Goal: Task Accomplishment & Management: Use online tool/utility

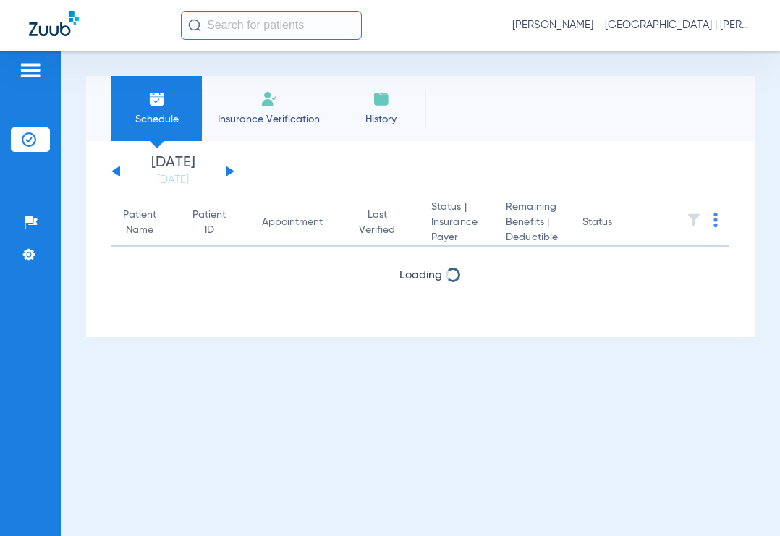
click at [222, 15] on input "text" at bounding box center [271, 25] width 181 height 29
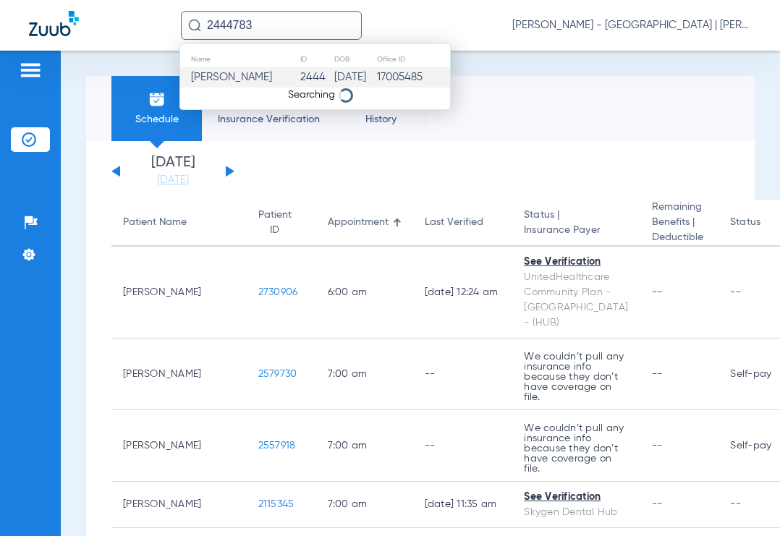
type input "2444783"
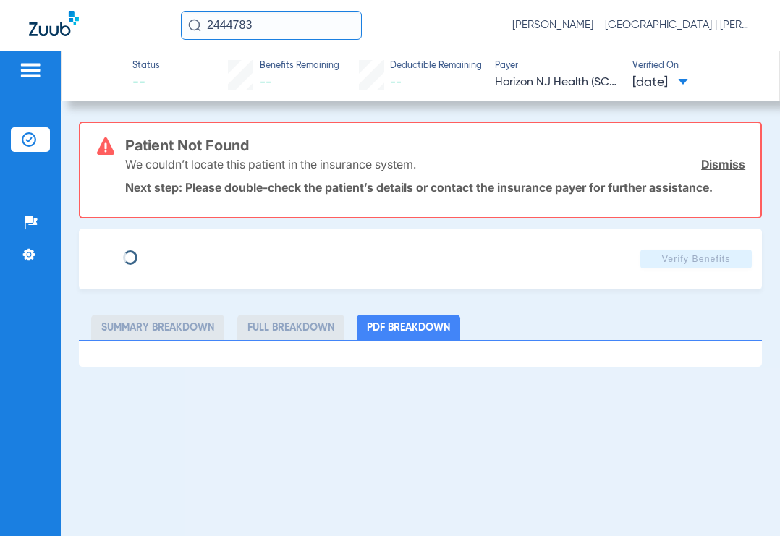
type input "[PERSON_NAME]"
type input "THOMSON"
type input "[DATE]"
type input "72716256"
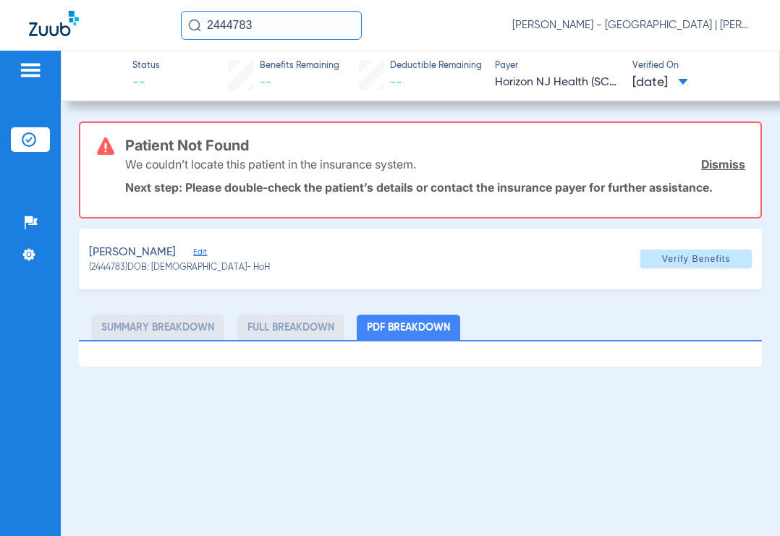
click at [263, 30] on input "2444783" at bounding box center [271, 25] width 181 height 29
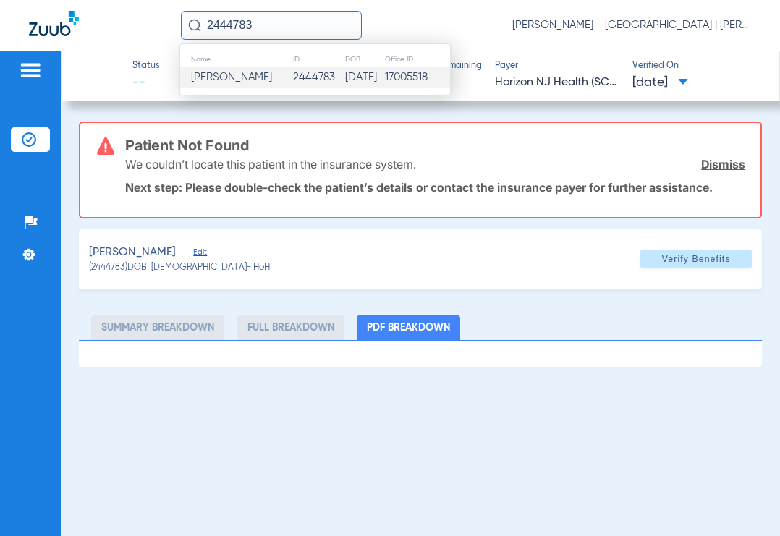
click at [244, 82] on span "[PERSON_NAME]" at bounding box center [231, 77] width 81 height 11
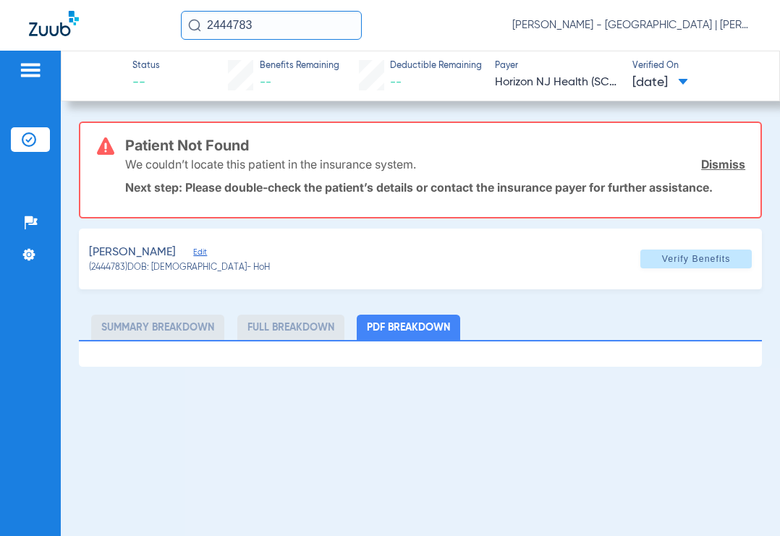
click at [206, 254] on span "Edit" at bounding box center [199, 255] width 13 height 14
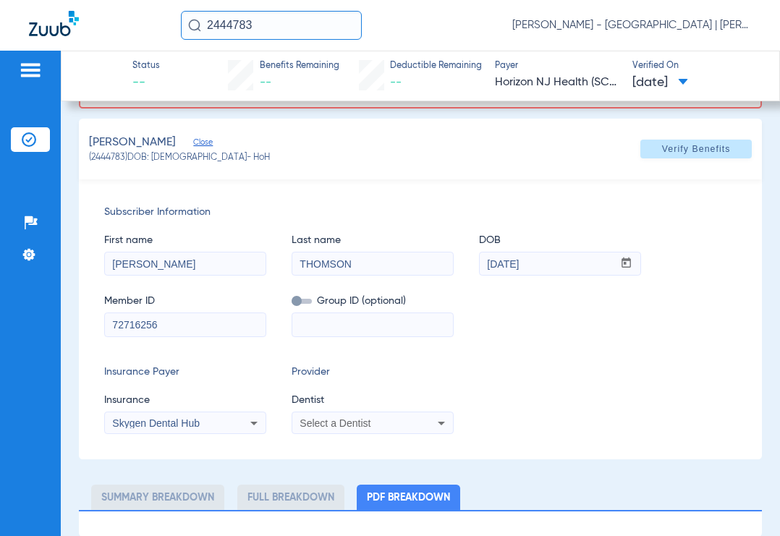
scroll to position [111, 0]
click at [316, 426] on span "Select a Dentist" at bounding box center [335, 423] width 71 height 12
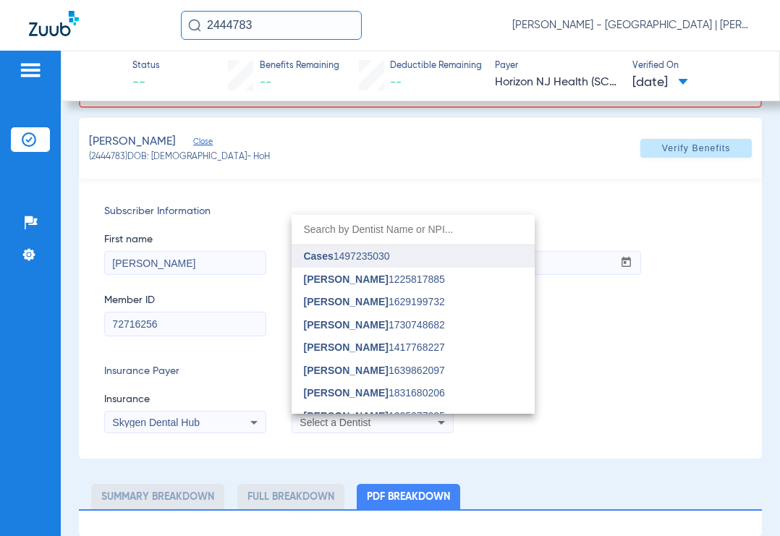
click at [347, 256] on span "Cases 1497235030" at bounding box center [346, 256] width 86 height 10
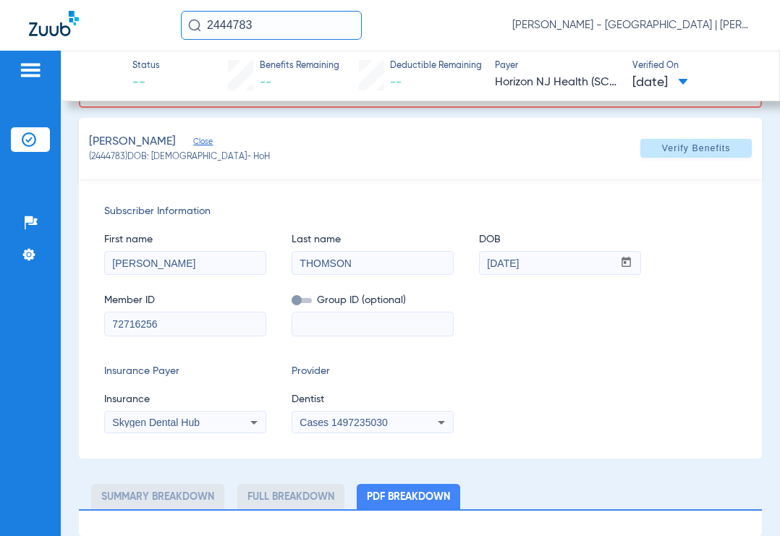
click at [329, 264] on input "THOMSON" at bounding box center [373, 263] width 161 height 23
type input "[PERSON_NAME]"
click at [678, 149] on span "Verify Benefits" at bounding box center [696, 149] width 69 height 12
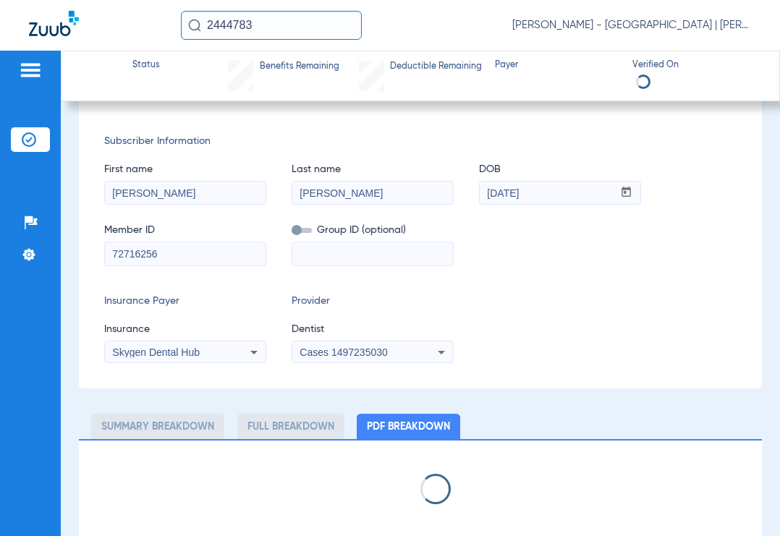
scroll to position [78, 0]
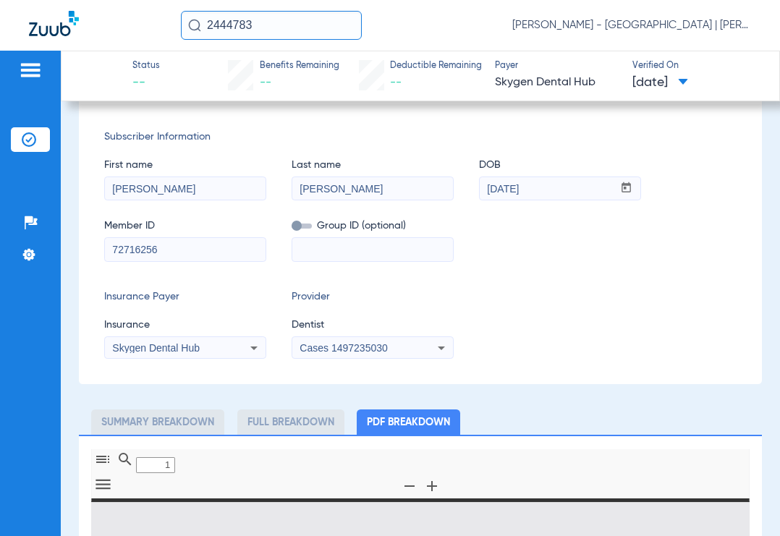
type input "0"
select select "page-width"
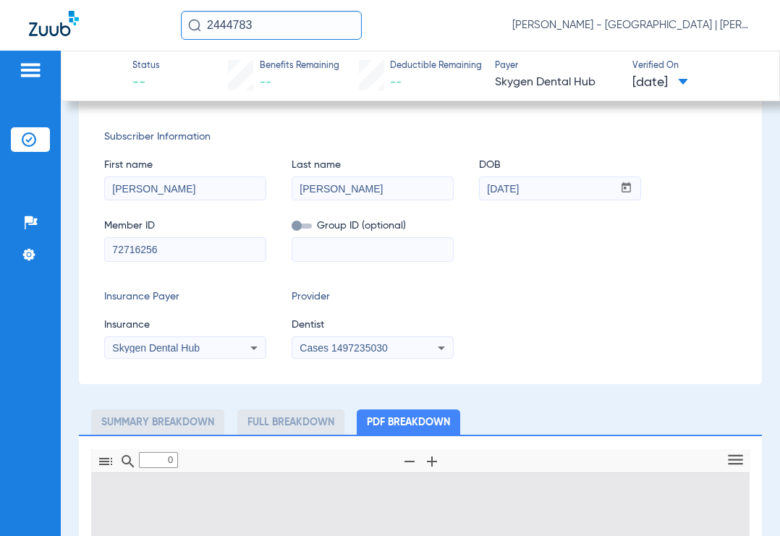
type input "1"
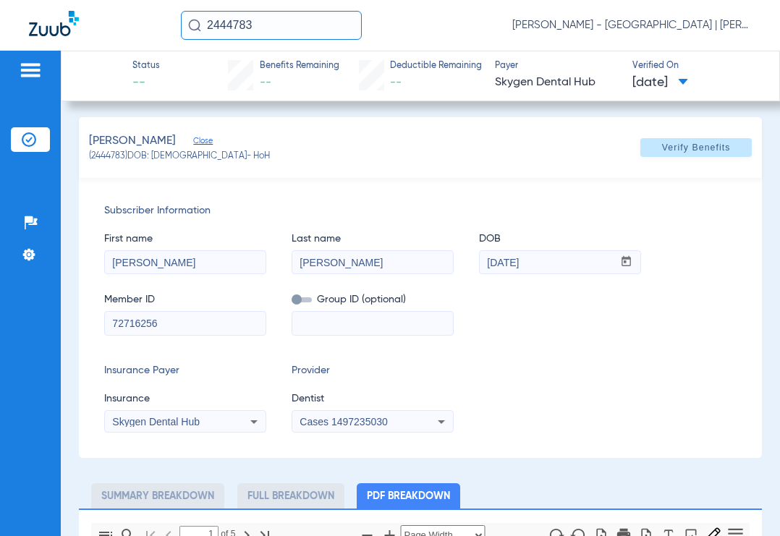
scroll to position [0, 0]
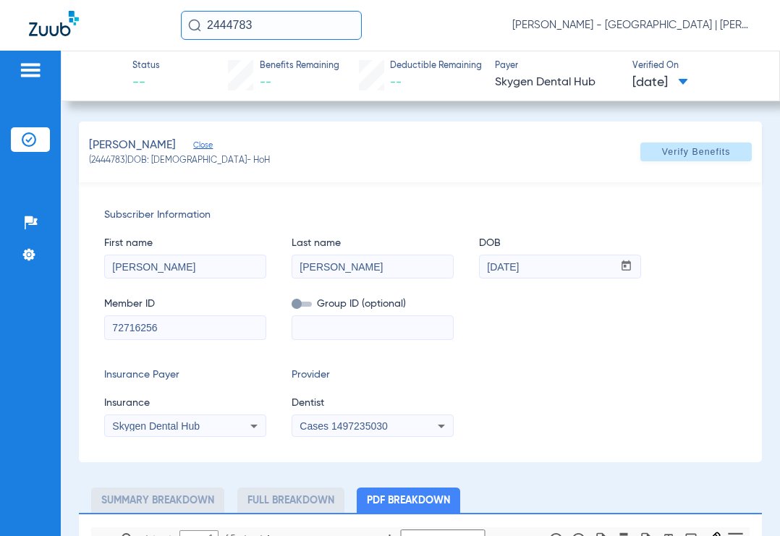
click at [0, 29] on html "2444783 [PERSON_NAME] - [GEOGRAPHIC_DATA] | Abra Dental Patients Insurance Veri…" at bounding box center [390, 268] width 780 height 536
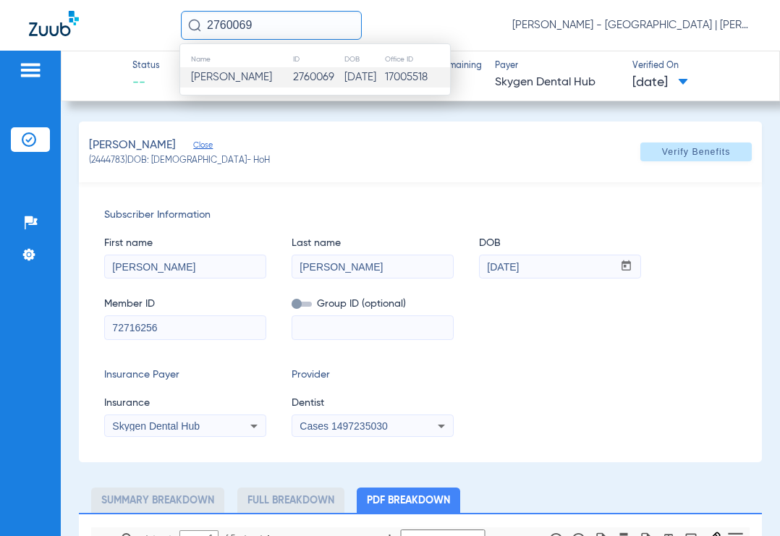
type input "2760069"
click at [229, 78] on span "[PERSON_NAME]" at bounding box center [231, 77] width 81 height 11
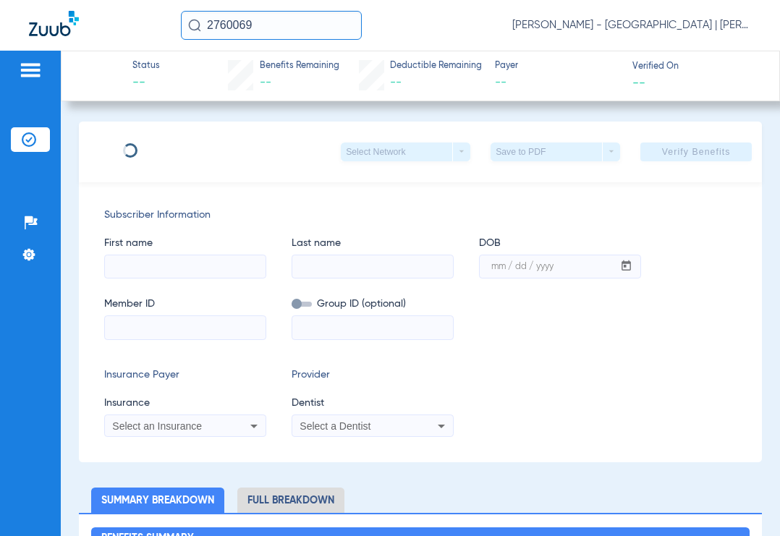
type input "Zaire"
type input "[PERSON_NAME]"
type input "[DATE]"
type input "70566779"
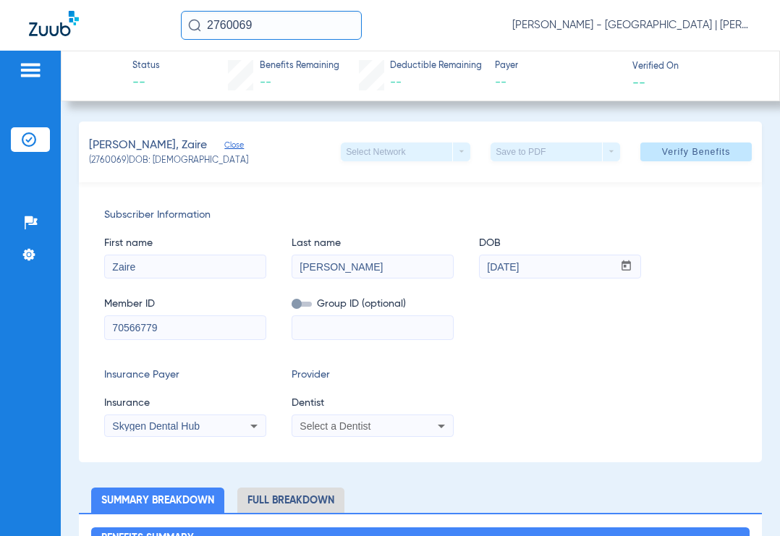
scroll to position [145, 0]
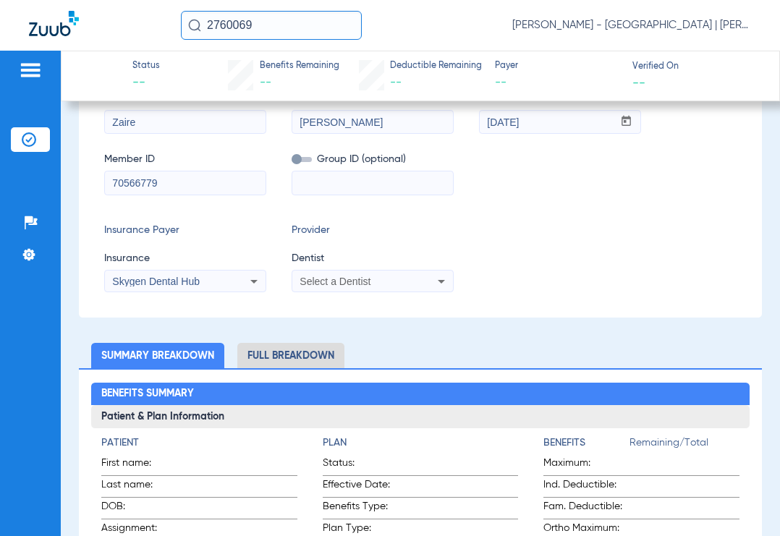
click at [387, 284] on div "Select a Dentist" at bounding box center [358, 282] width 117 height 10
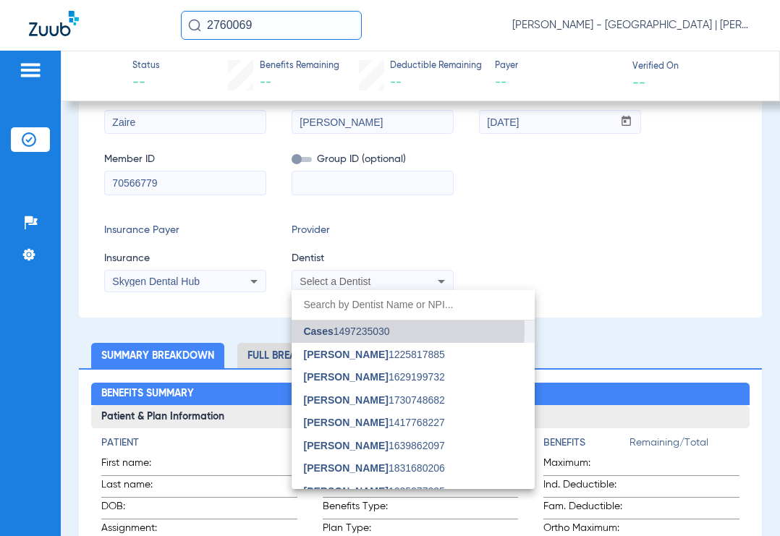
click at [352, 330] on span "Cases 1497235030" at bounding box center [346, 332] width 86 height 10
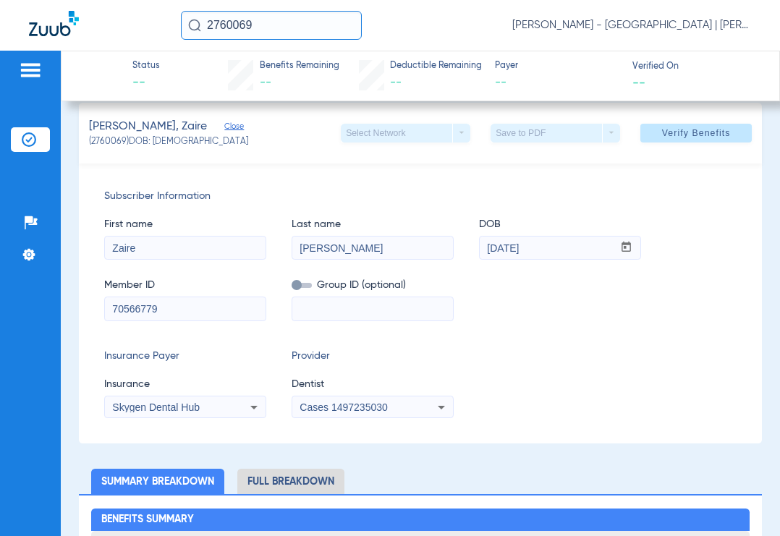
scroll to position [0, 0]
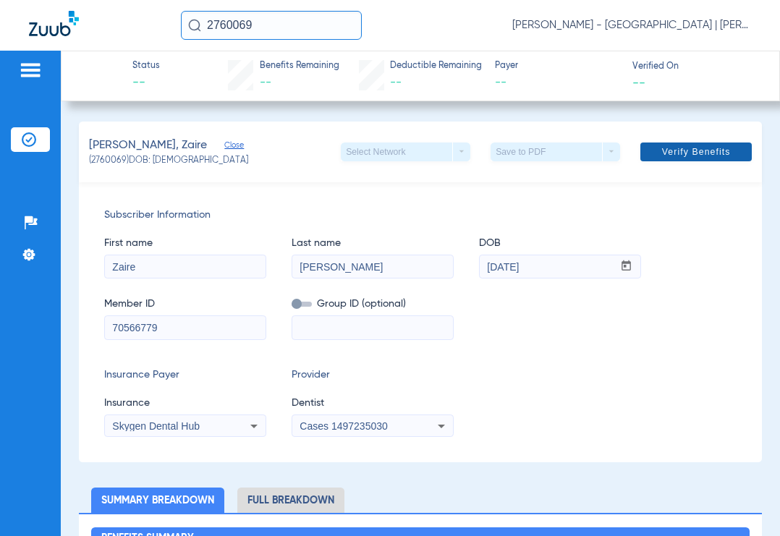
click at [710, 147] on span "Verify Benefits" at bounding box center [696, 152] width 69 height 12
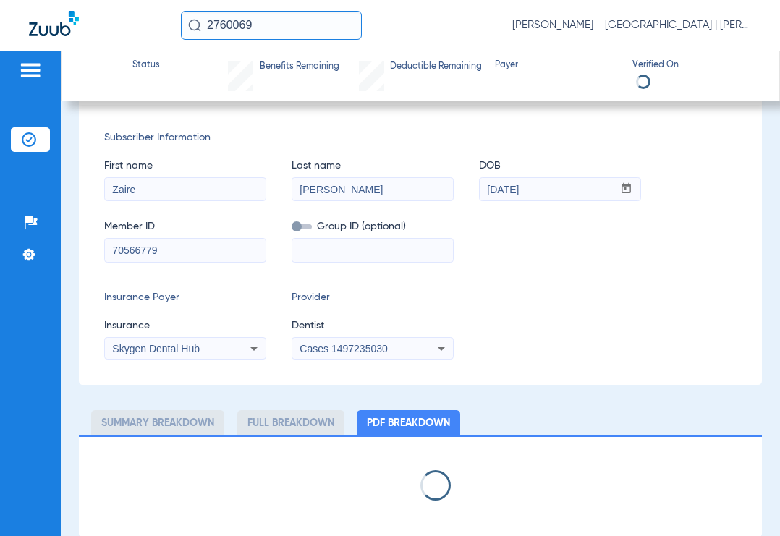
scroll to position [78, 0]
select select "page-width"
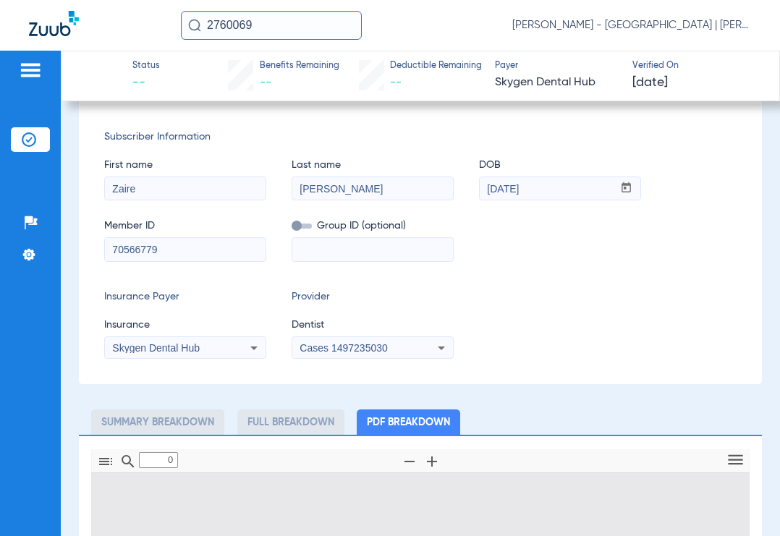
type input "1"
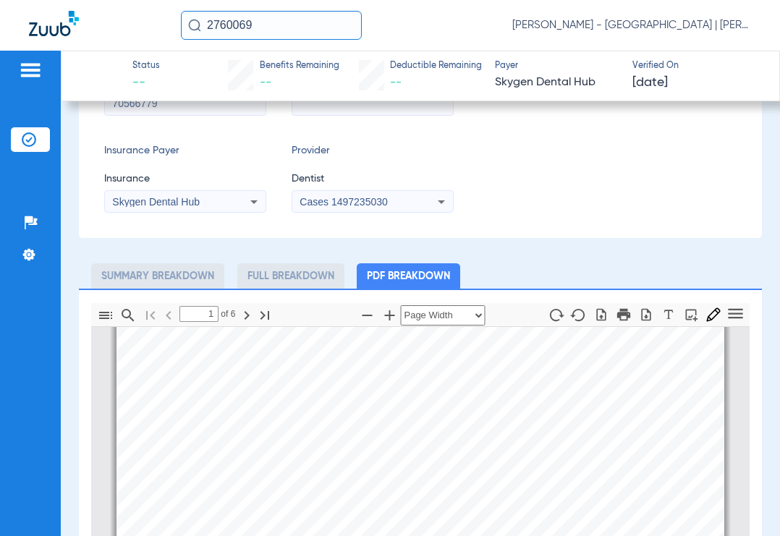
scroll to position [223, 0]
drag, startPoint x: 251, startPoint y: 28, endPoint x: 183, endPoint y: 29, distance: 67.3
click at [183, 29] on input "2760069" at bounding box center [271, 25] width 181 height 29
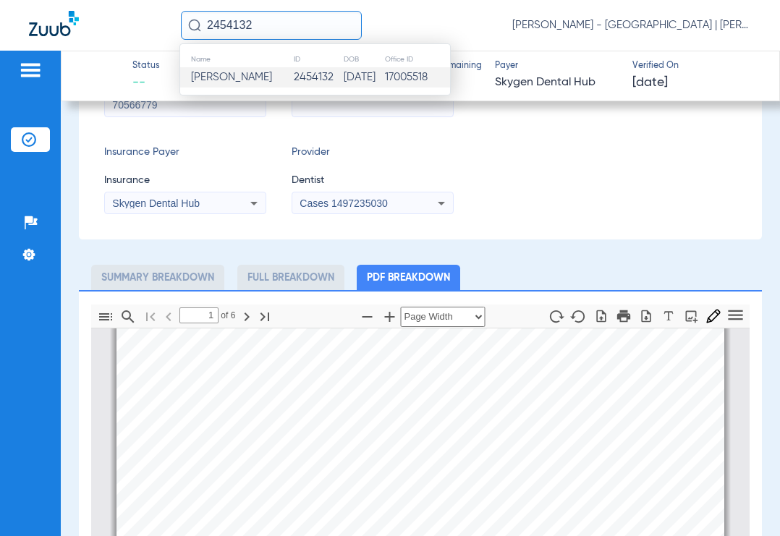
type input "2454132"
click at [243, 83] on span "[PERSON_NAME]" at bounding box center [231, 77] width 81 height 11
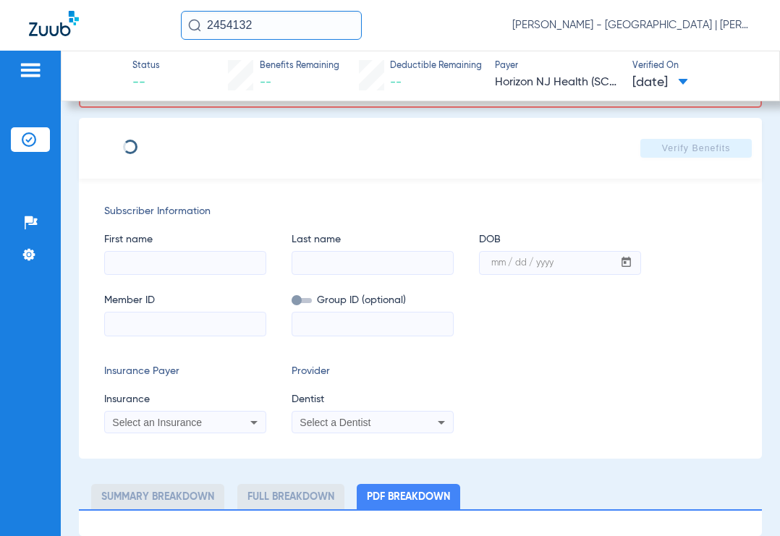
scroll to position [111, 0]
type input "SOAD"
type input "KERLOS"
type input "[DATE]"
type input "70413252"
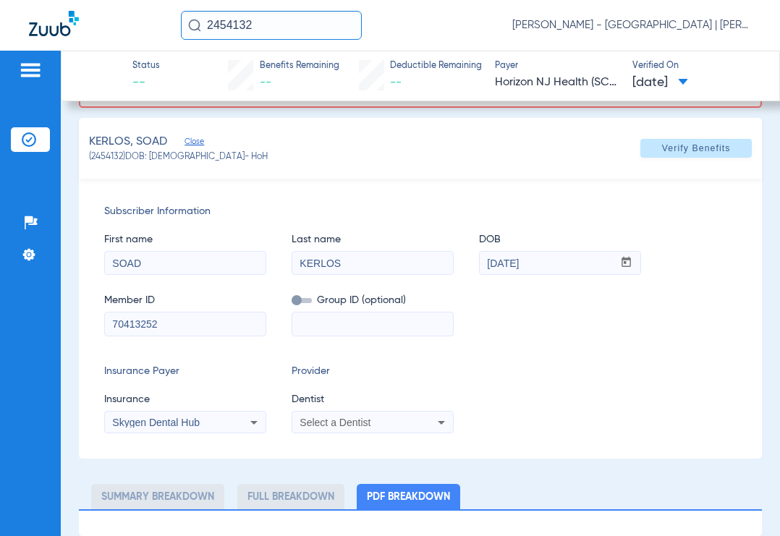
click at [348, 416] on div "Select a Dentist" at bounding box center [373, 422] width 161 height 17
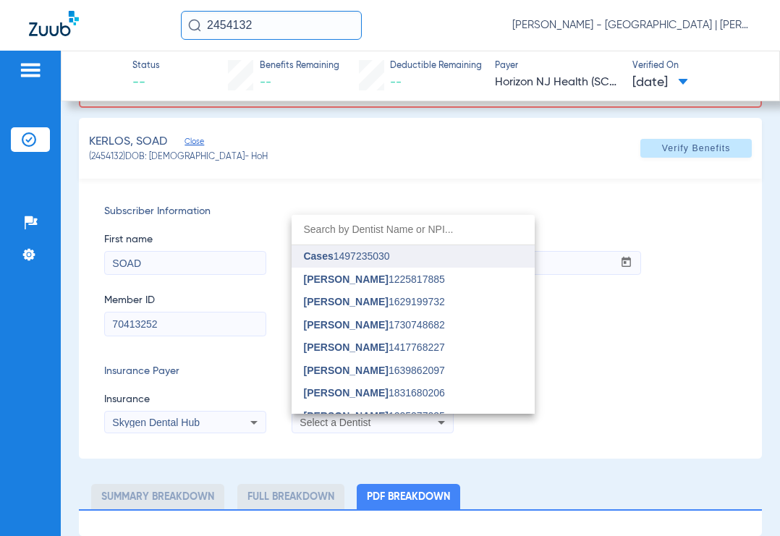
click at [351, 253] on span "Cases 1497235030" at bounding box center [346, 256] width 86 height 10
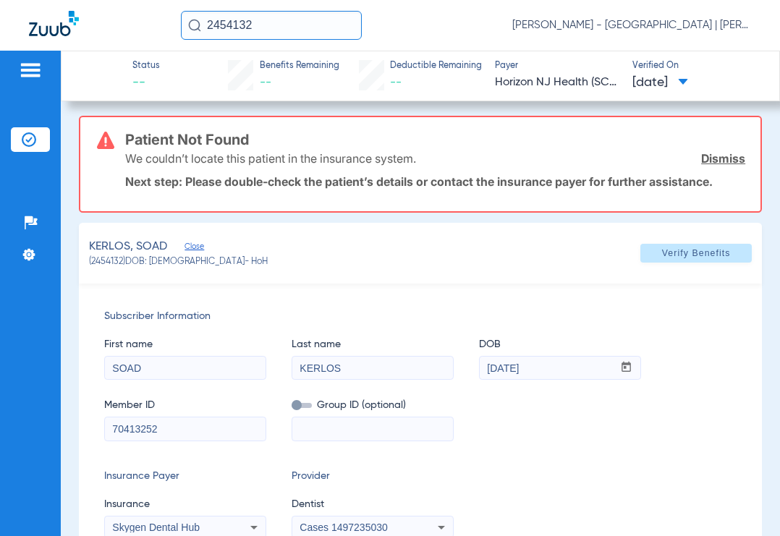
scroll to position [0, 0]
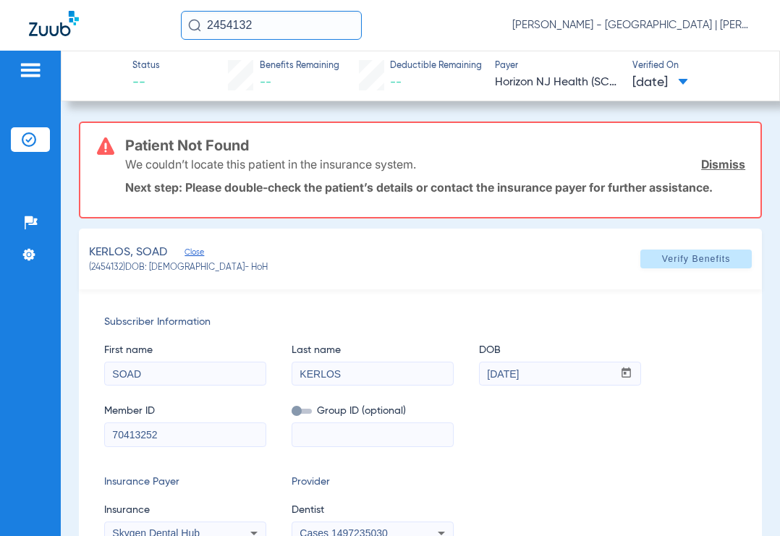
click at [315, 371] on input "KERLOS" at bounding box center [373, 374] width 161 height 23
click at [318, 371] on input "KERLOS" at bounding box center [373, 374] width 161 height 23
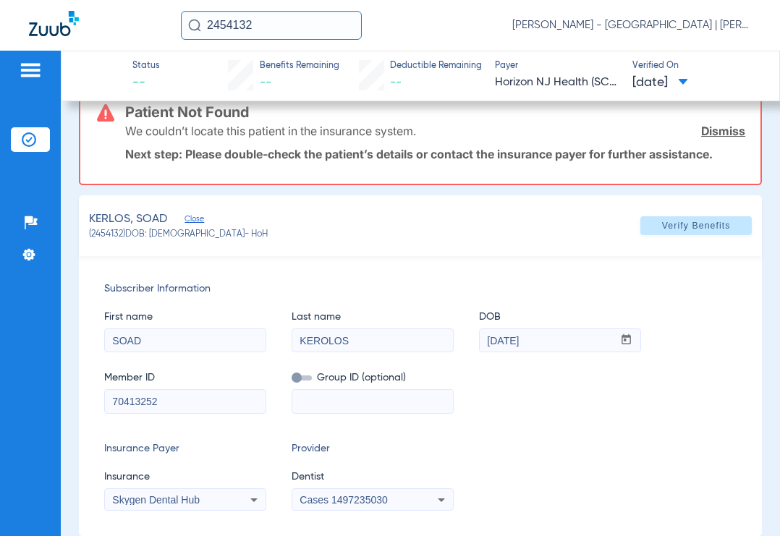
scroll to position [72, 0]
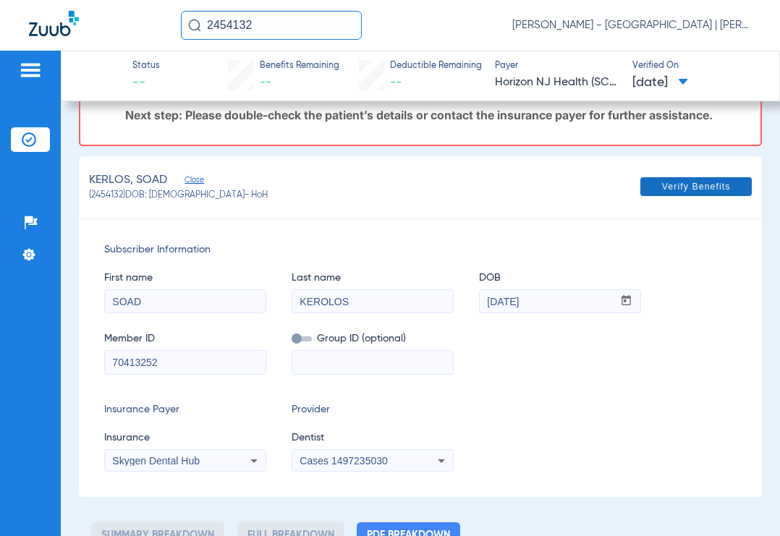
type input "KEROLOS"
click at [670, 192] on span "Verify Benefits" at bounding box center [696, 187] width 69 height 12
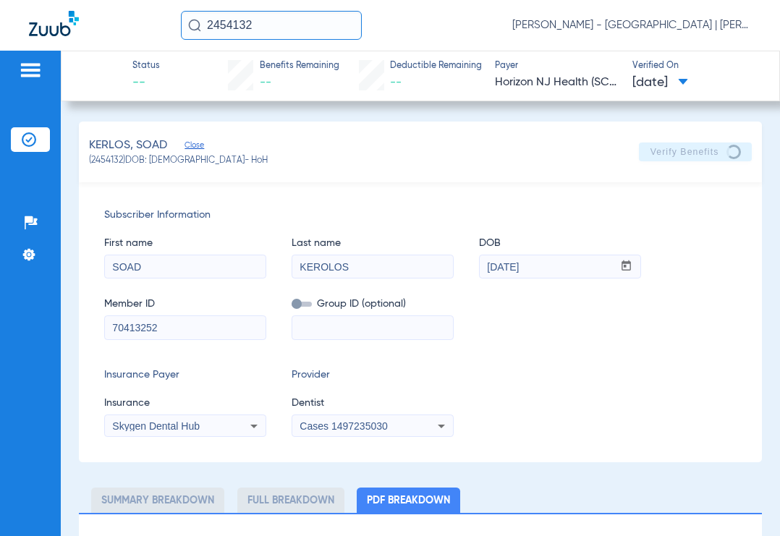
scroll to position [4, 0]
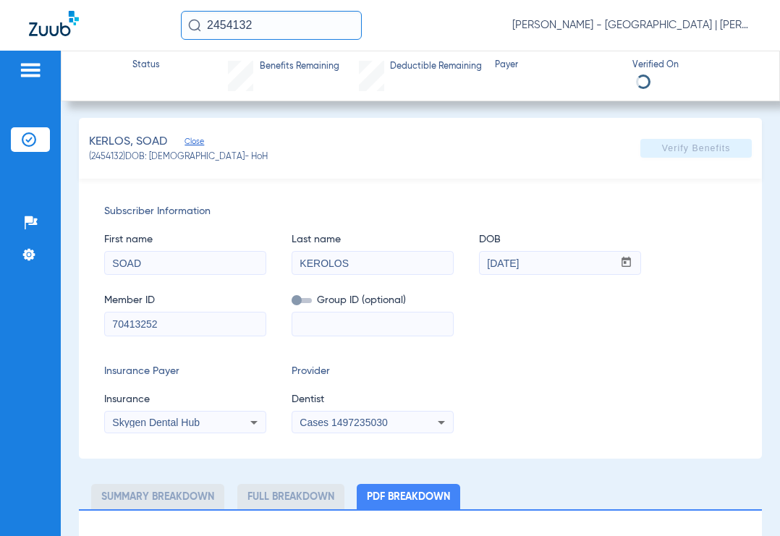
select select "page-width"
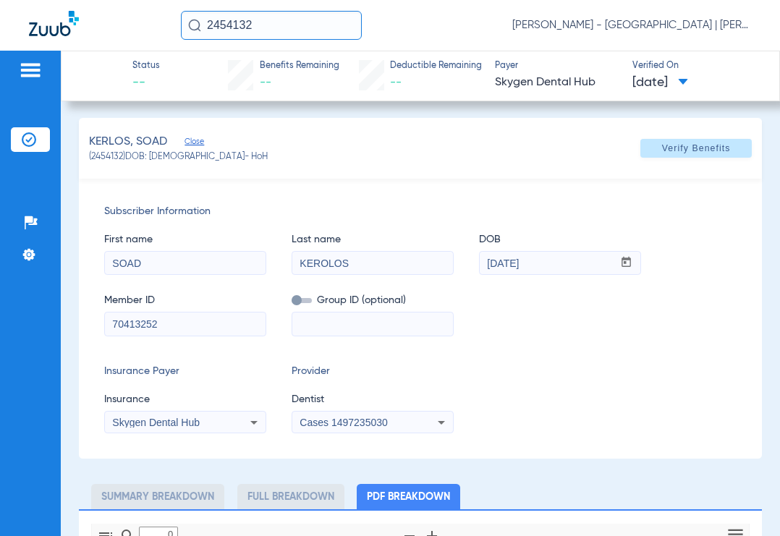
type input "1"
